Goal: Transaction & Acquisition: Purchase product/service

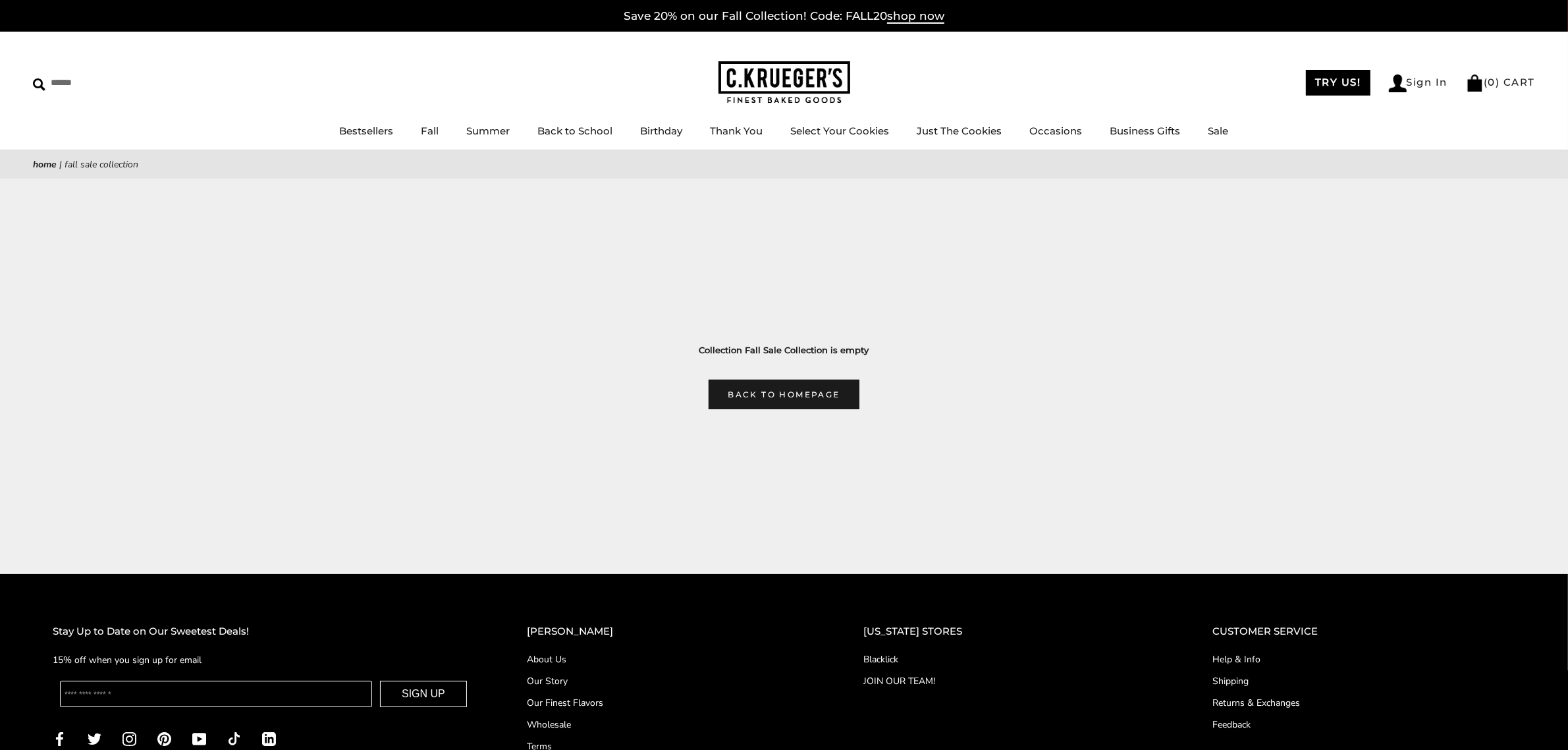
click at [775, 87] on img at bounding box center [784, 83] width 132 height 43
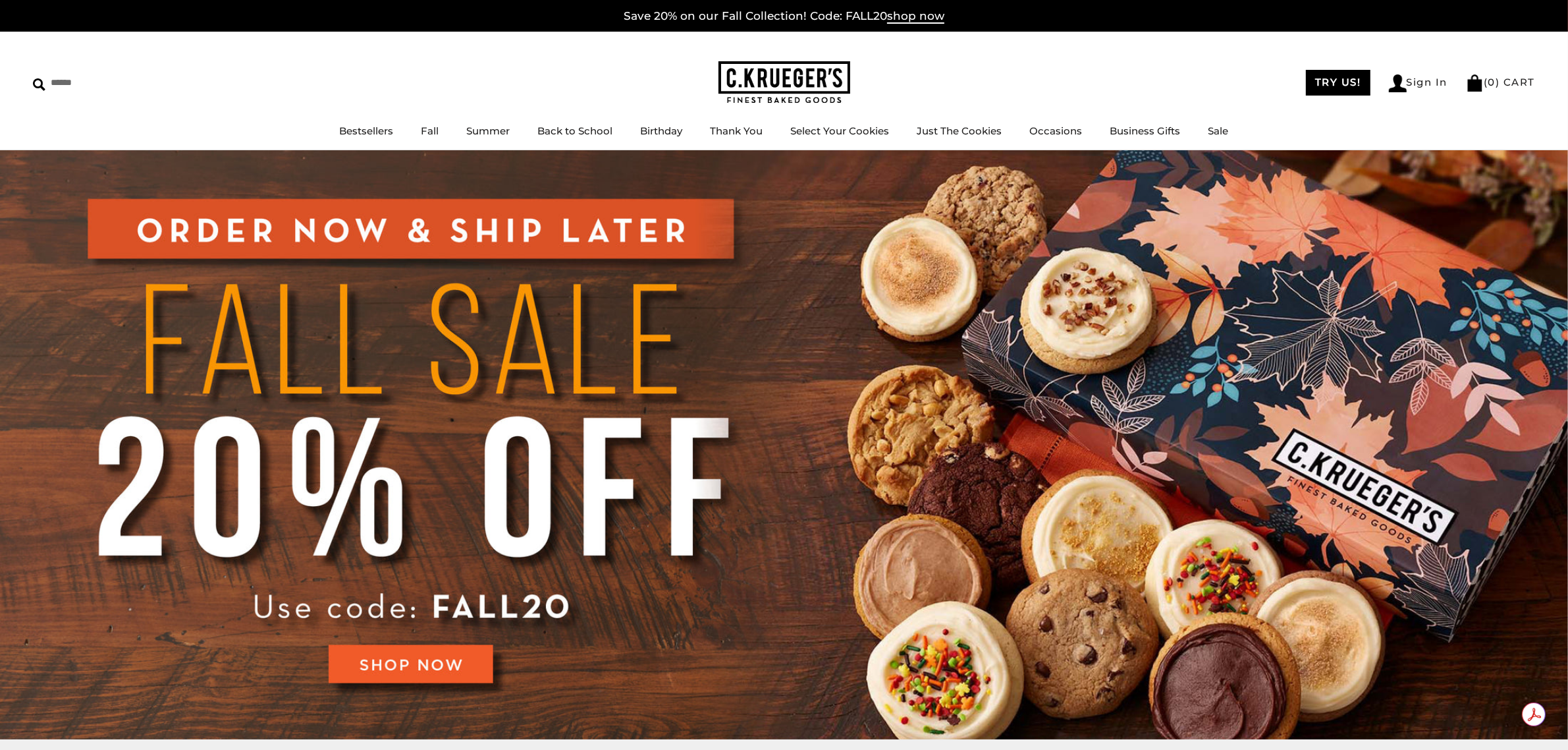
click at [479, 667] on img at bounding box center [784, 444] width 1568 height 589
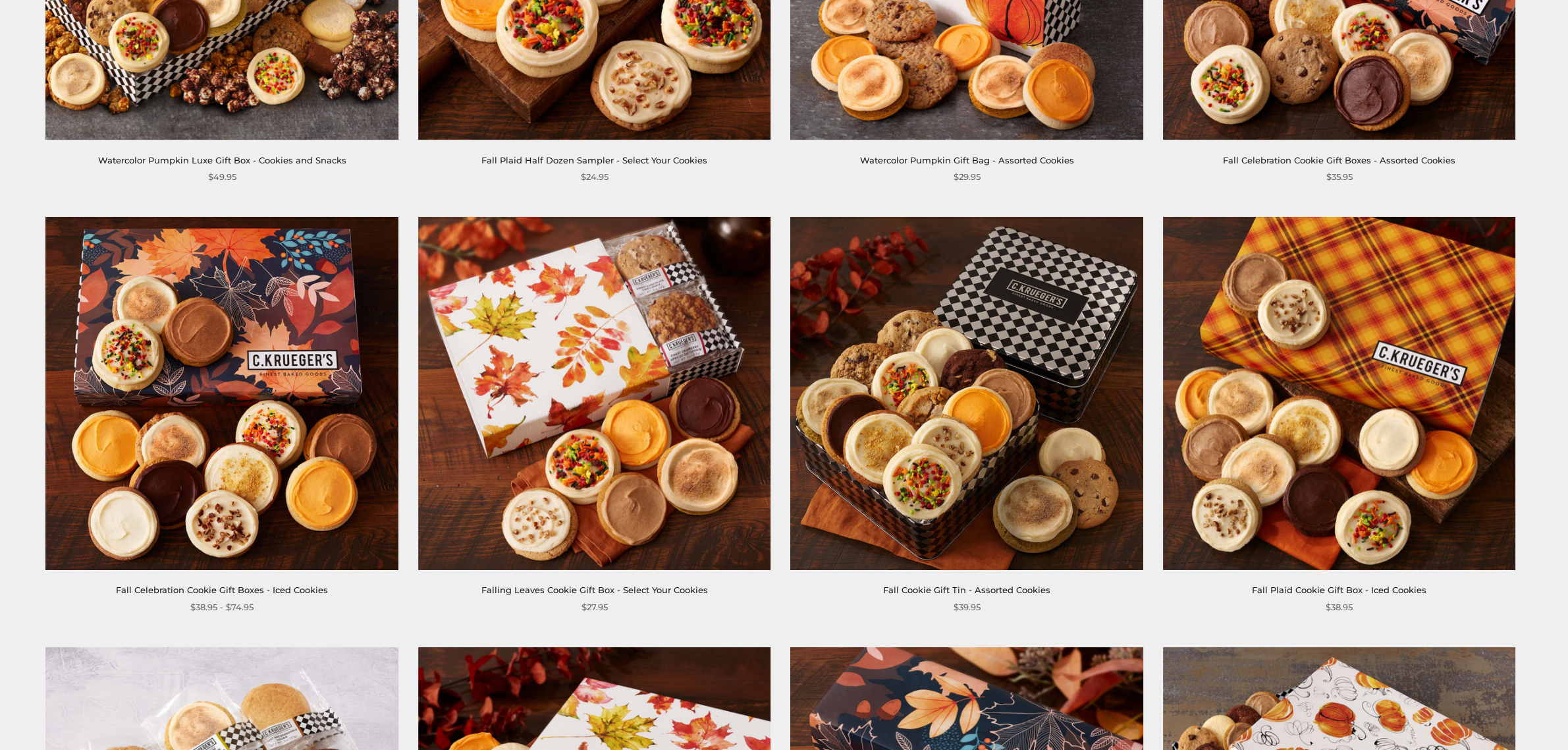
scroll to position [1318, 0]
